Goal: Task Accomplishment & Management: Use online tool/utility

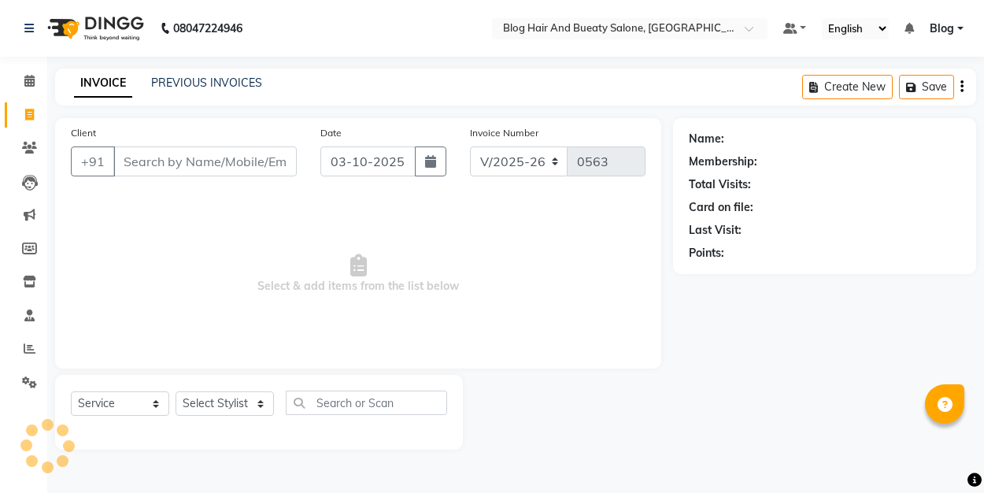
select select "8741"
select select "service"
click at [234, 77] on link "PREVIOUS INVOICES" at bounding box center [206, 83] width 111 height 14
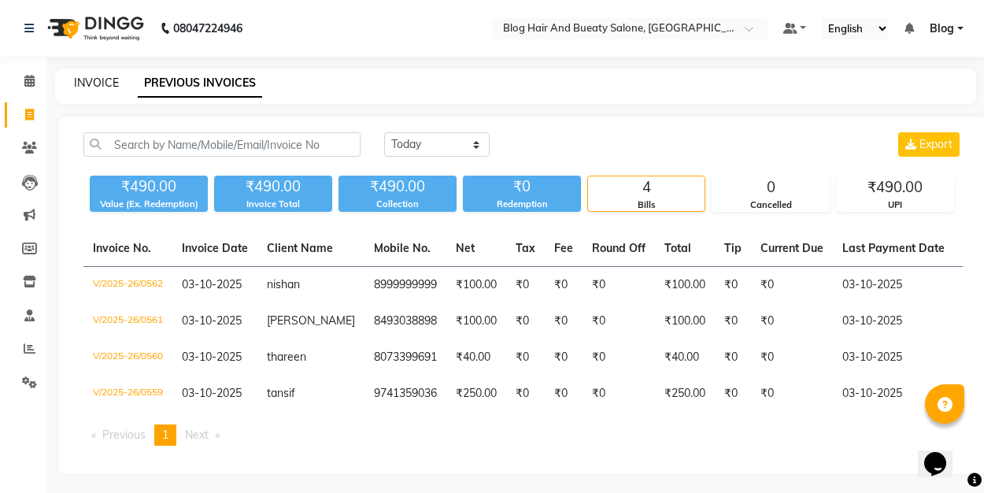
click at [115, 81] on link "INVOICE" at bounding box center [96, 83] width 45 height 14
select select "service"
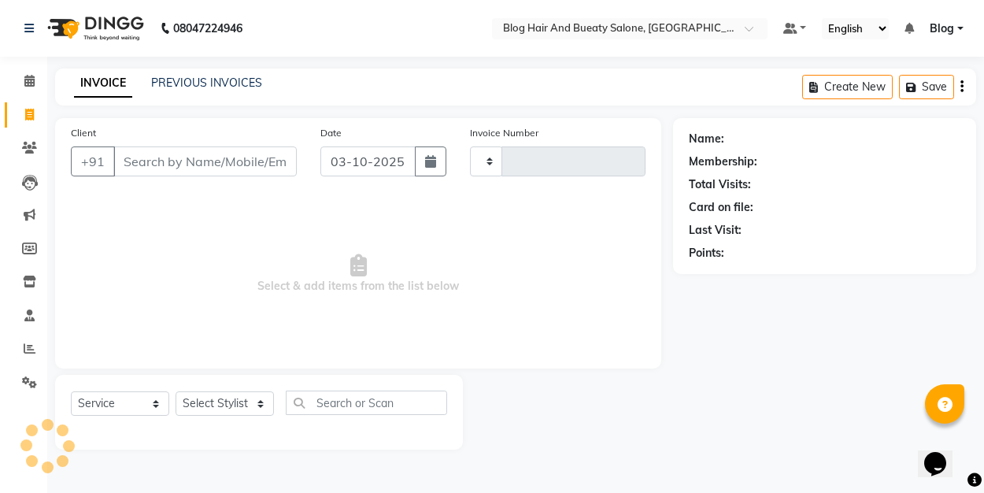
type input "0563"
select select "8741"
